Goal: Complete application form

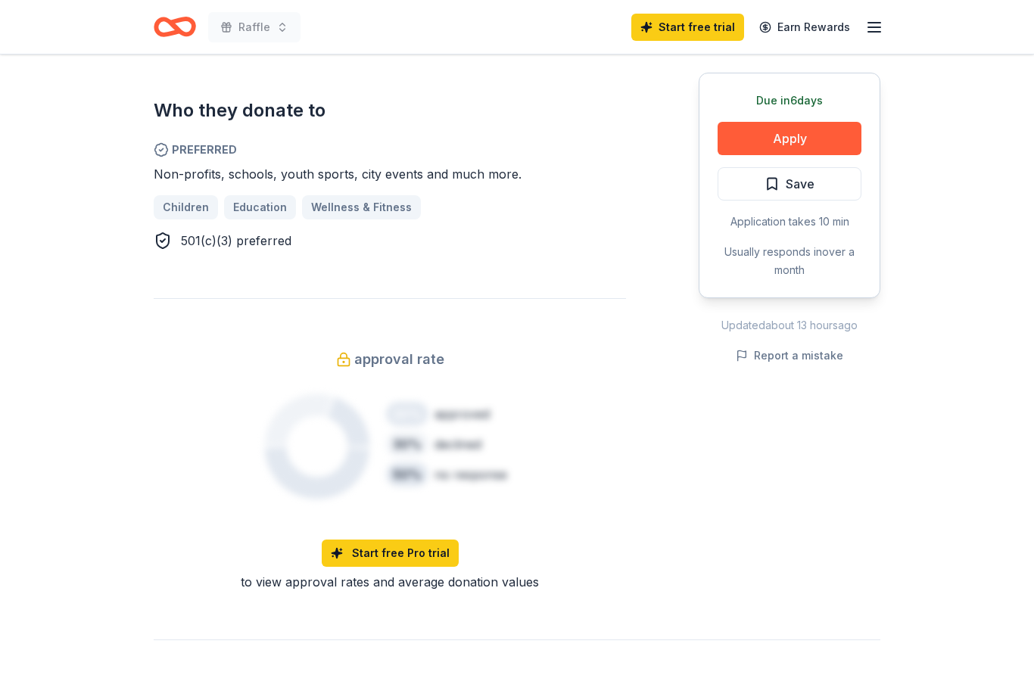
scroll to position [876, 0]
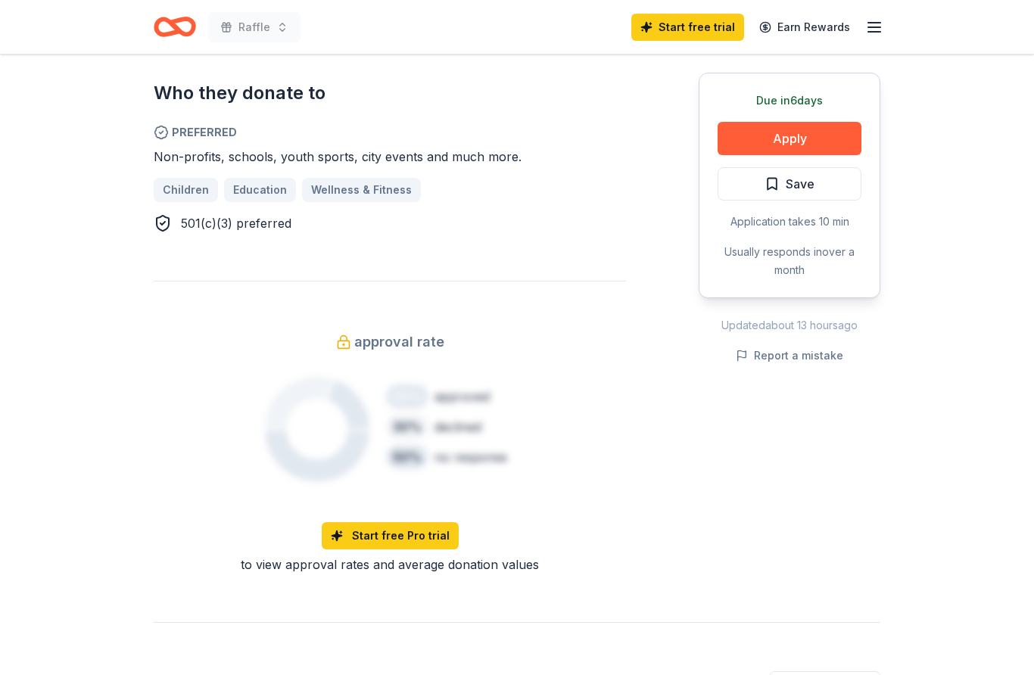
click at [775, 330] on div "Updated about 13 hours ago" at bounding box center [790, 325] width 182 height 18
click at [810, 142] on button "Apply" at bounding box center [789, 138] width 144 height 33
click at [812, 142] on button "Apply" at bounding box center [789, 138] width 144 height 33
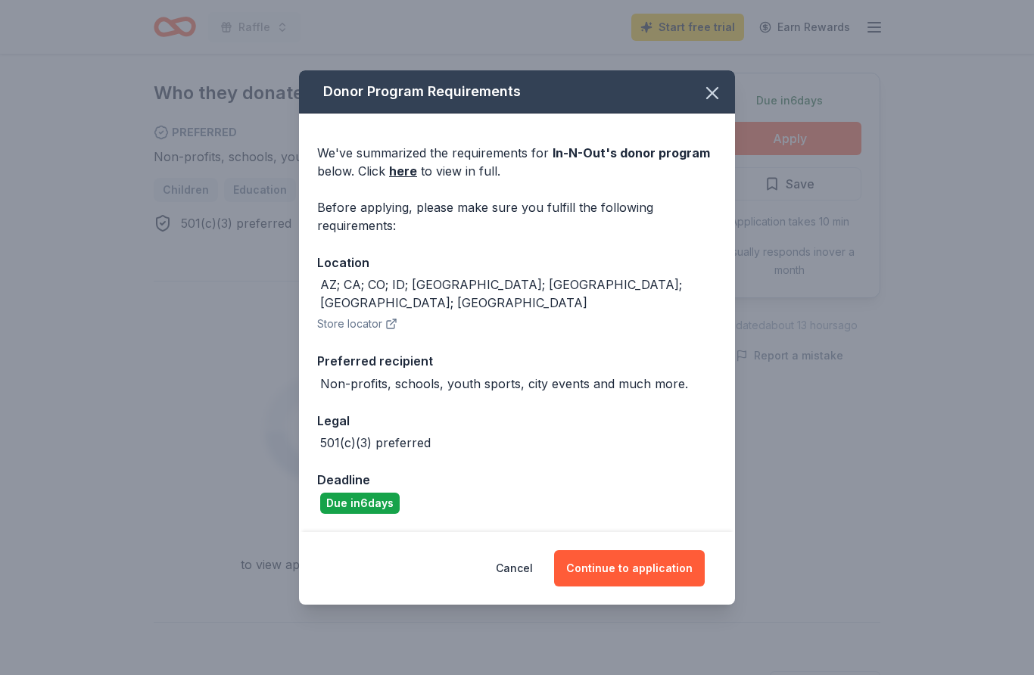
click at [652, 587] on button "Continue to application" at bounding box center [629, 568] width 151 height 36
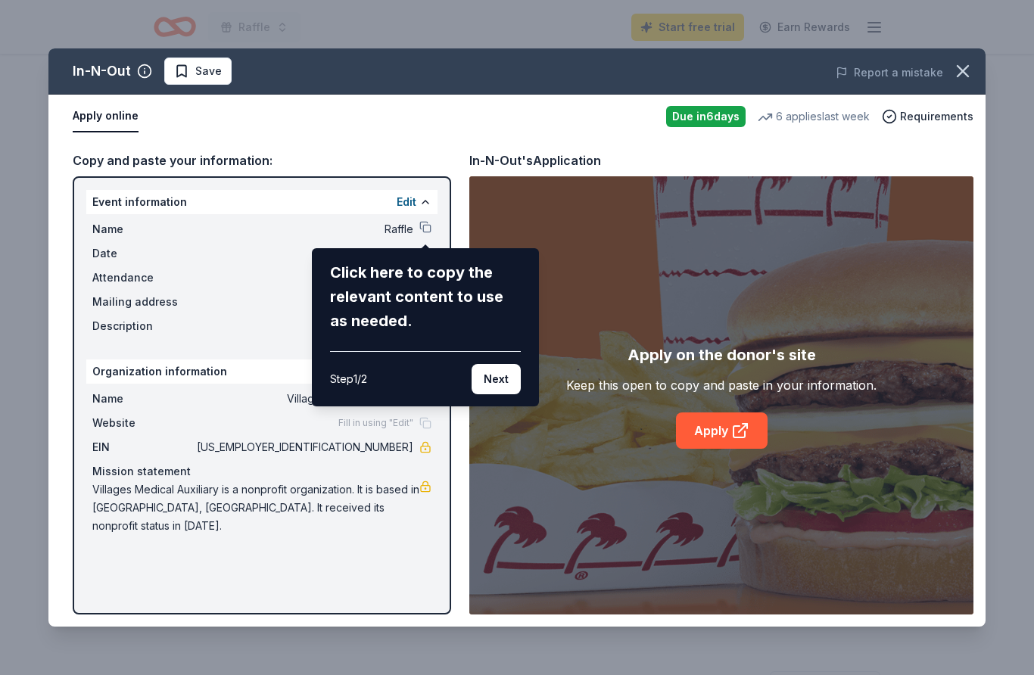
click at [504, 385] on button "Next" at bounding box center [495, 379] width 49 height 30
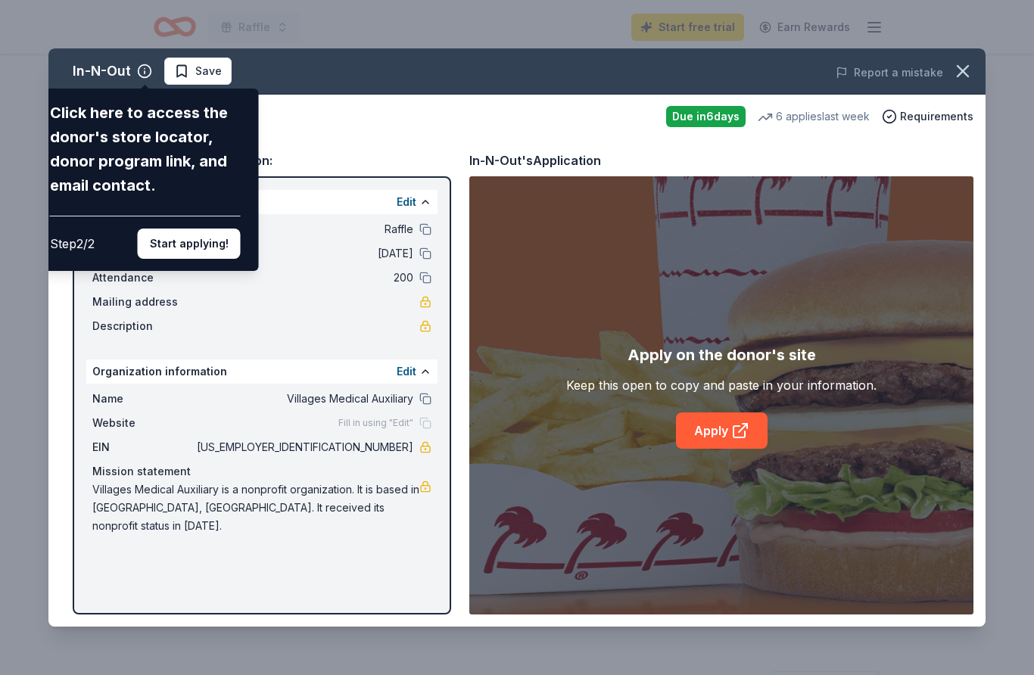
click at [641, 299] on div "In-N-Out Click here to access the donor's store locator, donor program link, an…" at bounding box center [516, 337] width 937 height 578
click at [318, 278] on div "In-N-Out Click here to access the donor's store locator, donor program link, an…" at bounding box center [516, 337] width 937 height 578
click at [216, 229] on button "Start applying!" at bounding box center [189, 244] width 103 height 30
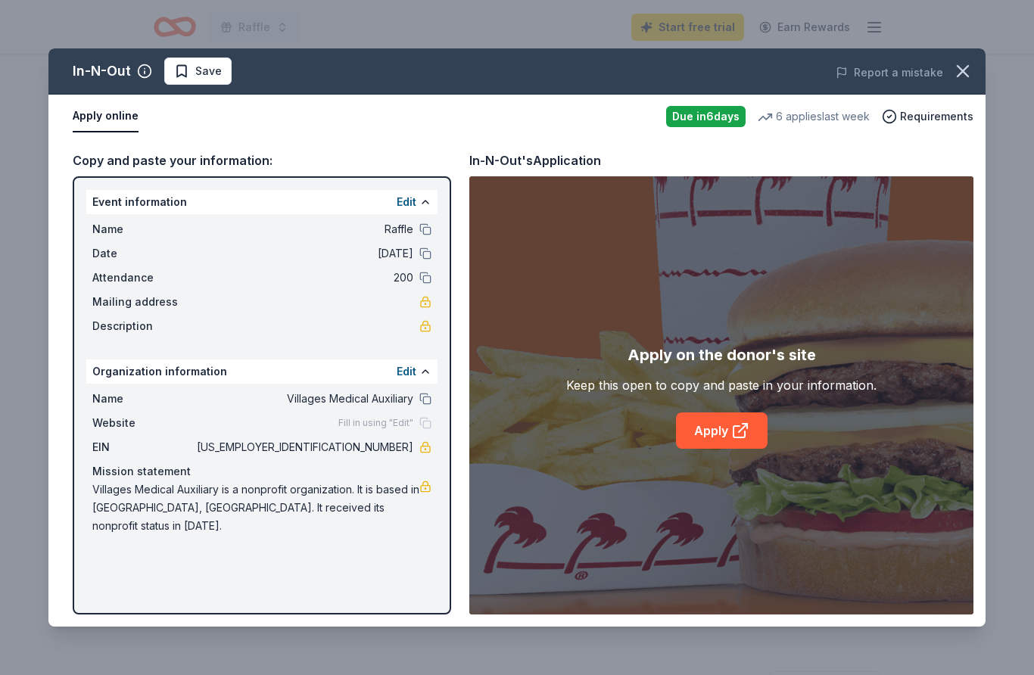
click at [290, 198] on div "Event information Edit" at bounding box center [261, 202] width 351 height 24
click at [310, 206] on div "Event information Edit" at bounding box center [261, 202] width 351 height 24
click at [430, 206] on button at bounding box center [425, 202] width 12 height 12
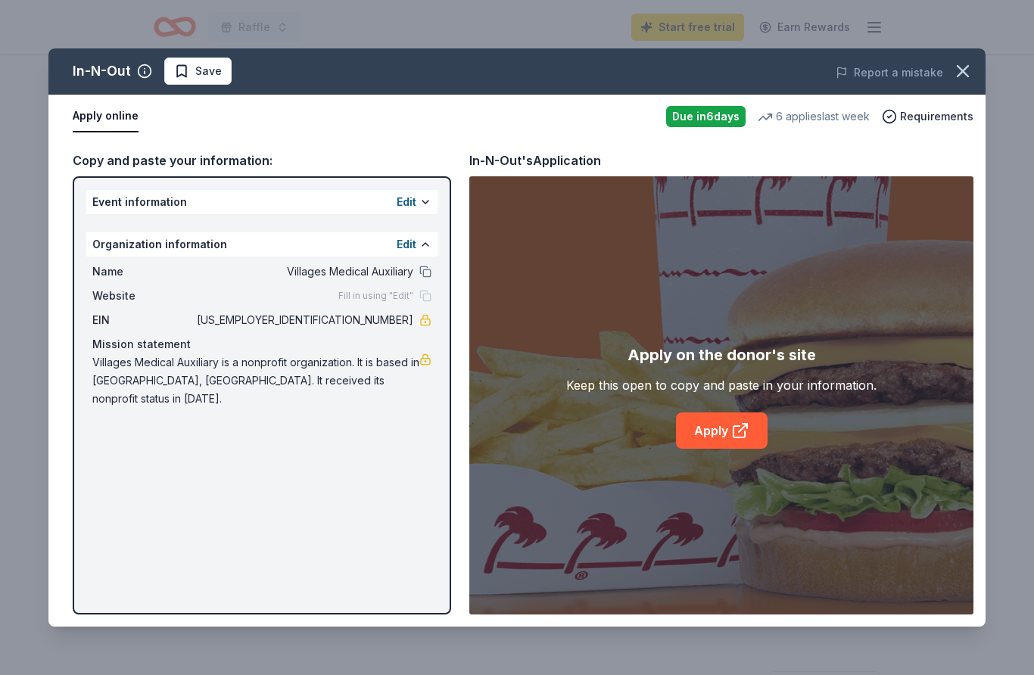
click at [288, 207] on div "Event information Edit" at bounding box center [261, 202] width 351 height 24
click at [257, 204] on div "Event information Edit" at bounding box center [261, 202] width 351 height 24
click at [254, 205] on div "Event information Edit" at bounding box center [261, 202] width 351 height 24
click at [254, 204] on div "Event information Edit" at bounding box center [261, 202] width 351 height 24
click at [354, 204] on div "Event information Edit" at bounding box center [261, 202] width 351 height 24
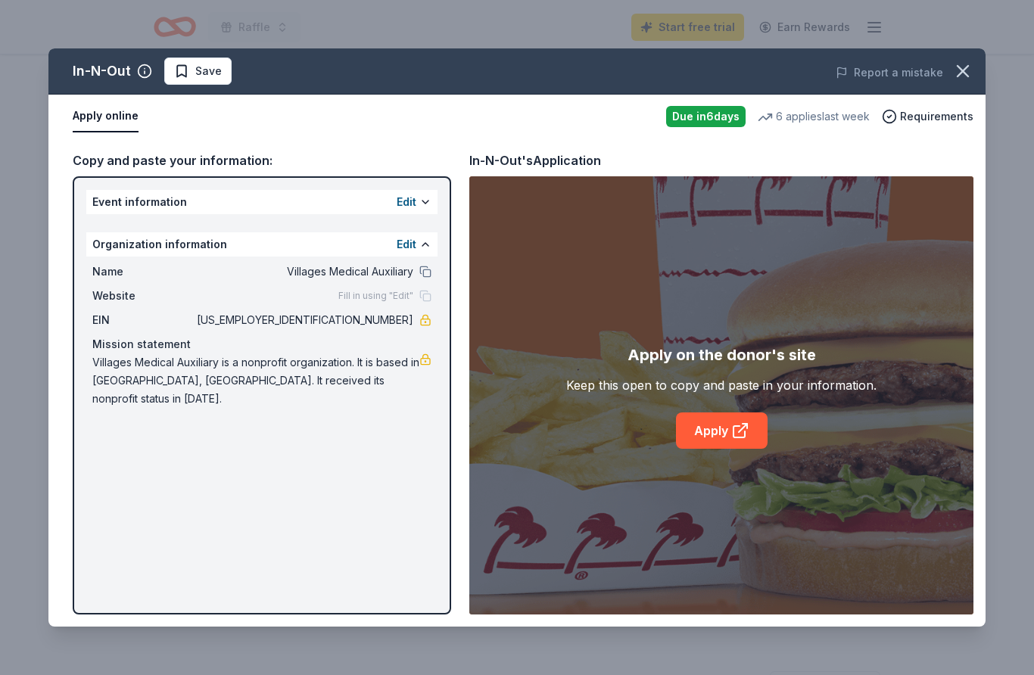
click at [354, 204] on div "Event information Edit" at bounding box center [261, 202] width 351 height 24
click at [291, 211] on div "Event information Edit" at bounding box center [261, 202] width 351 height 24
click at [721, 444] on link "Apply" at bounding box center [722, 430] width 92 height 36
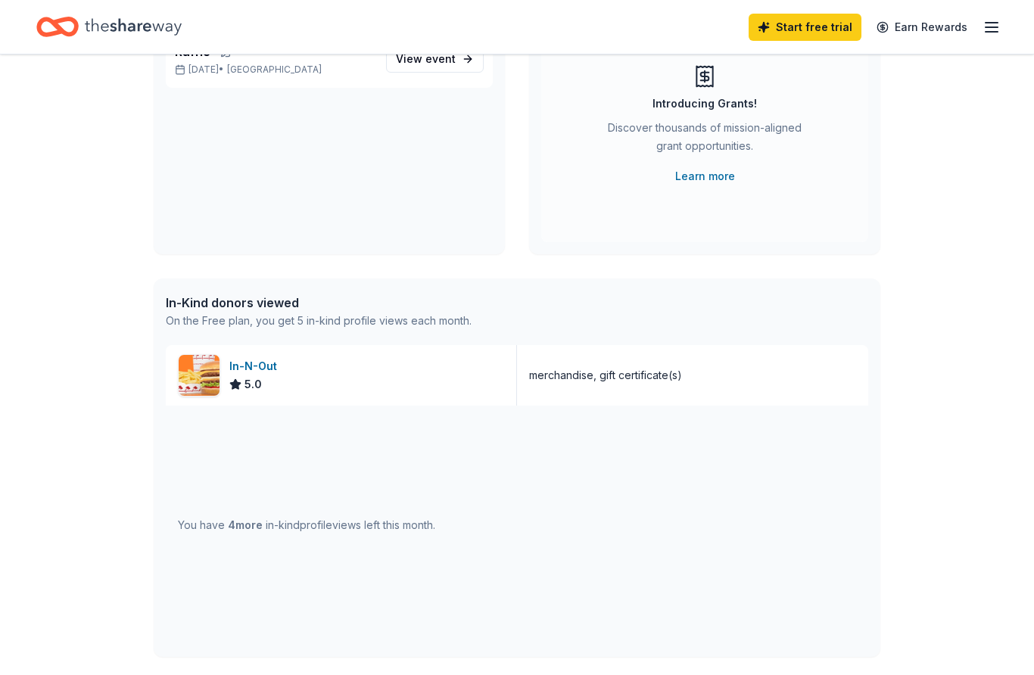
scroll to position [176, 0]
click at [885, 406] on div "👋 Hi Matilda In-Kind Create new event Raffle Oct 15, 2025 • SF Bay Area View ev…" at bounding box center [516, 406] width 775 height 1056
click at [319, 305] on div "In-Kind donors viewed" at bounding box center [319, 302] width 306 height 18
click at [241, 377] on div "5.0" at bounding box center [245, 384] width 33 height 18
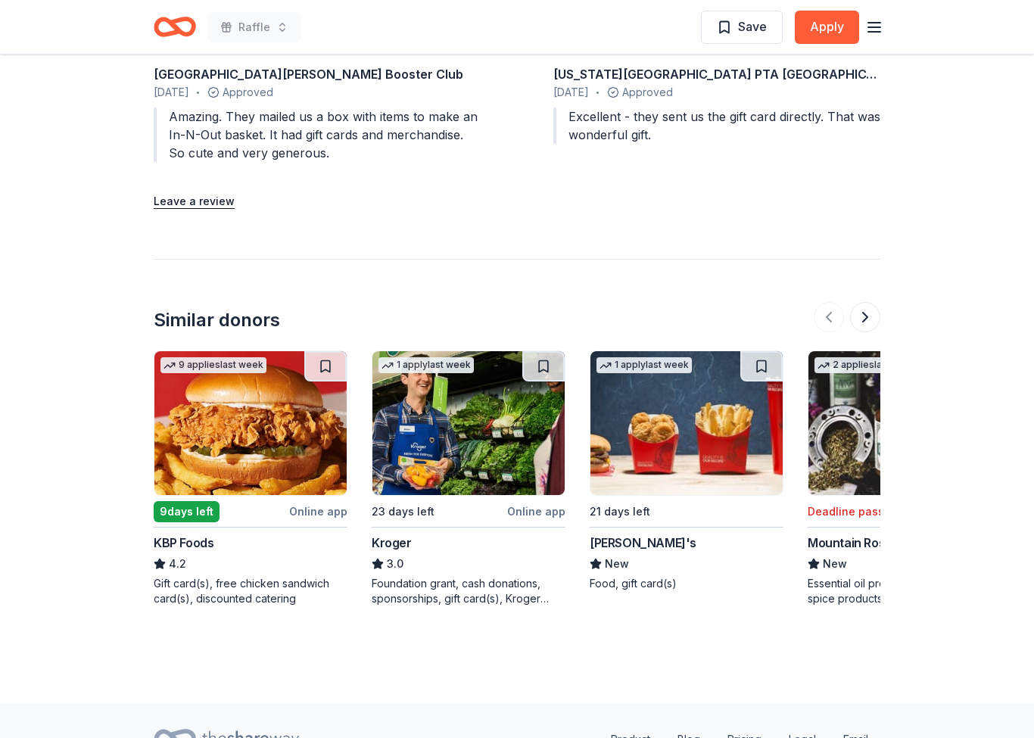
scroll to position [1847, 0]
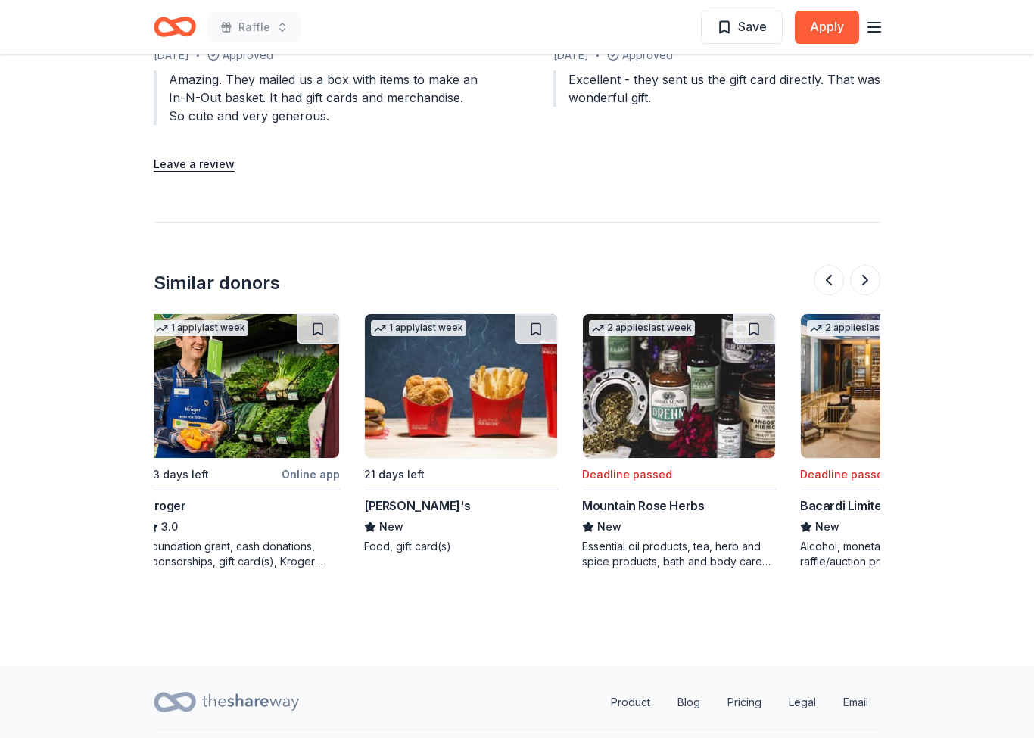
scroll to position [0, 225]
click at [447, 314] on img at bounding box center [462, 386] width 192 height 144
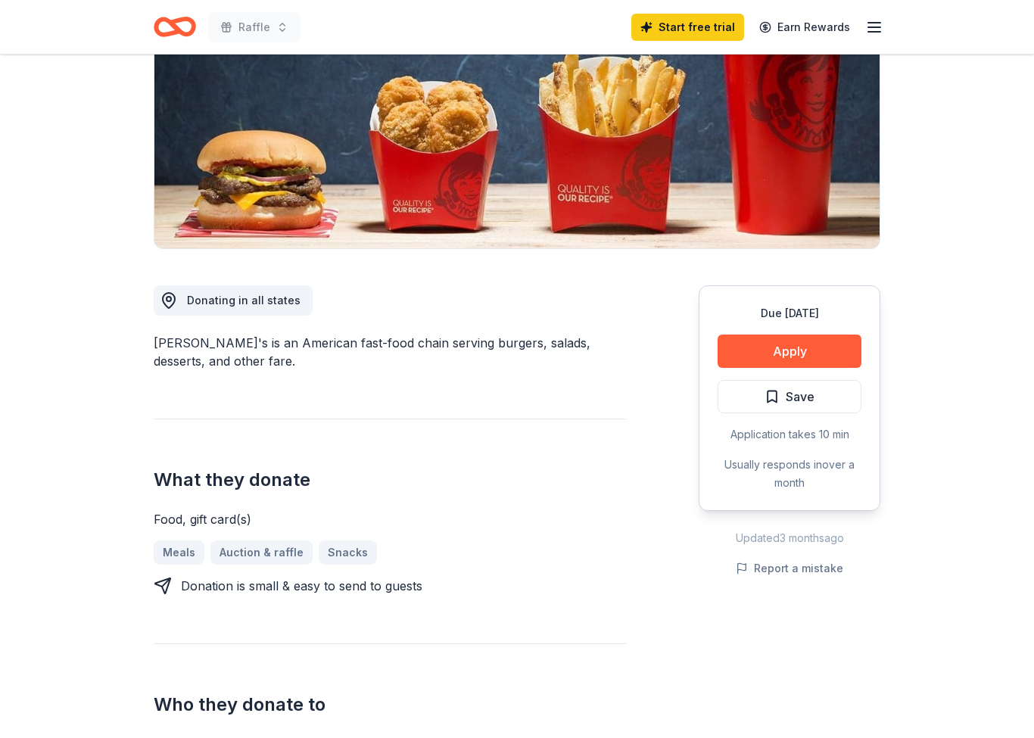
scroll to position [211, 0]
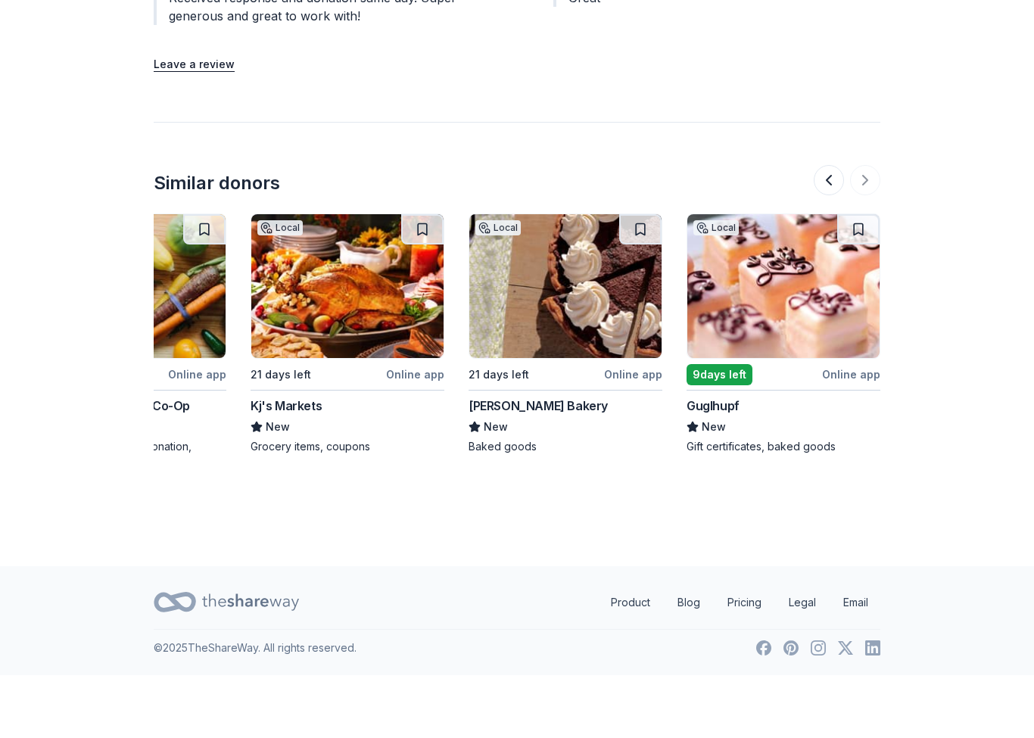
scroll to position [0, 1429]
click at [646, 391] on div "Local 21 days left Online app [PERSON_NAME] Bakery New Baked goods" at bounding box center [565, 396] width 194 height 241
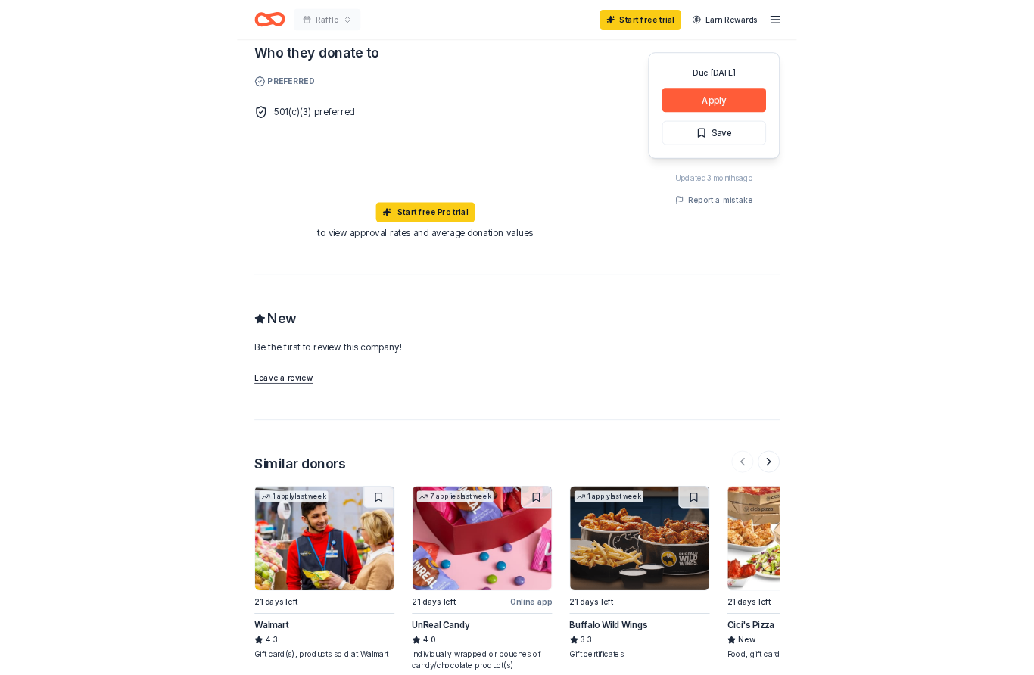
scroll to position [869, 0]
